Goal: Find specific page/section

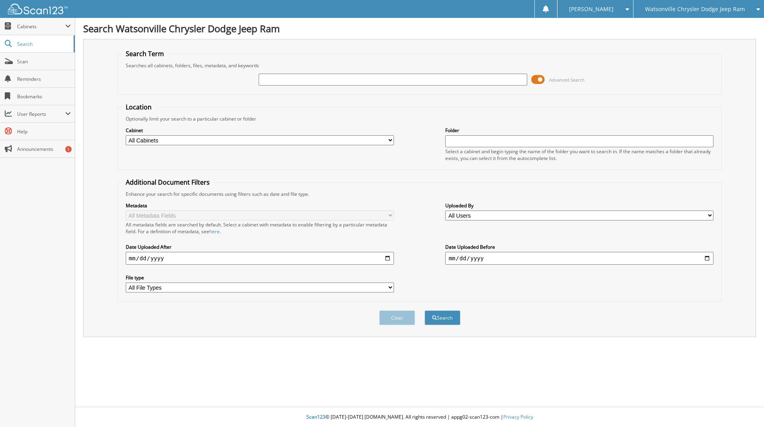
click at [292, 78] on input "text" at bounding box center [393, 80] width 268 height 12
type input "24039"
click at [424, 310] on button "Search" at bounding box center [442, 317] width 36 height 15
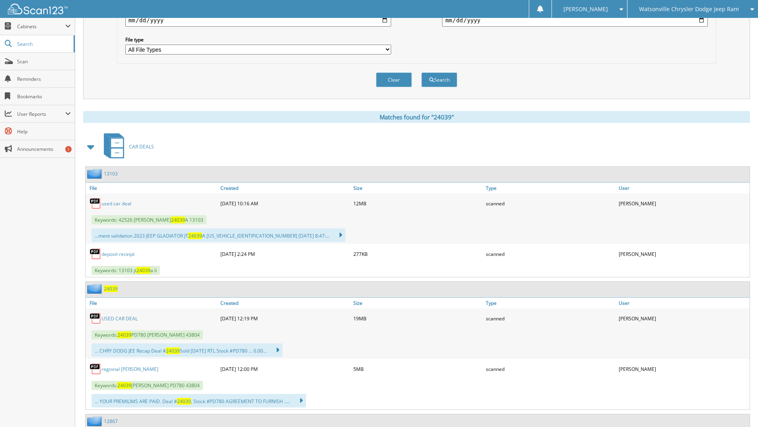
scroll to position [239, 0]
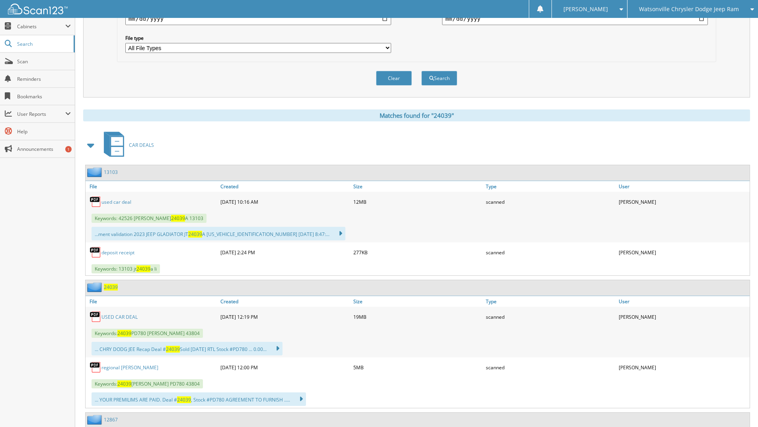
click at [118, 317] on link "USED CAR DEAL" at bounding box center [119, 316] width 36 height 7
